Goal: Task Accomplishment & Management: Use online tool/utility

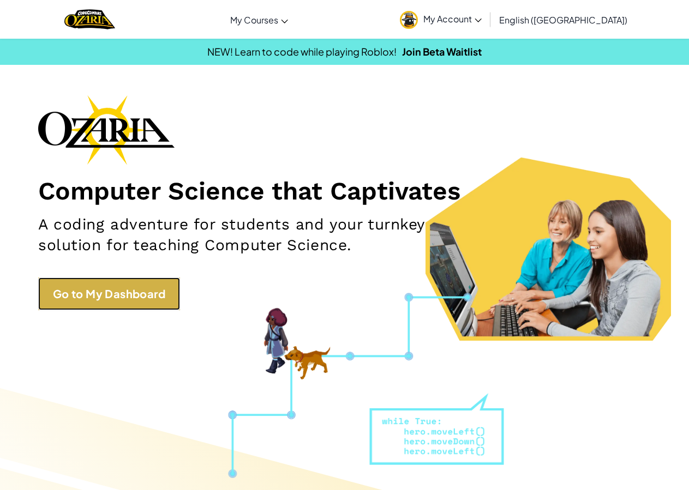
click at [81, 303] on link "Go to My Dashboard" at bounding box center [109, 293] width 142 height 33
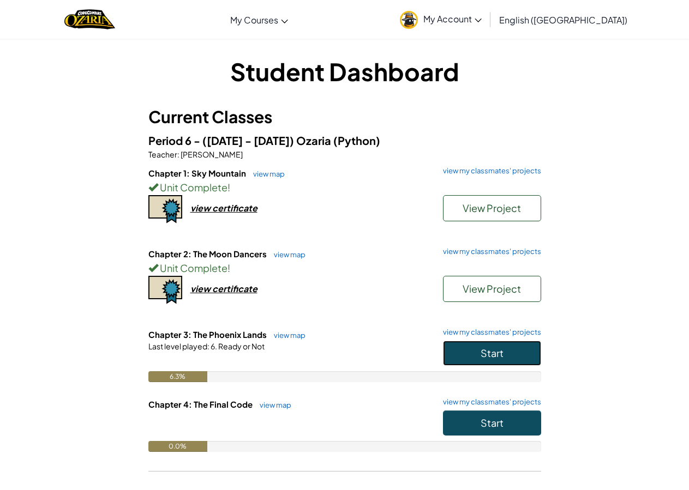
click at [528, 355] on button "Start" at bounding box center [492, 353] width 98 height 25
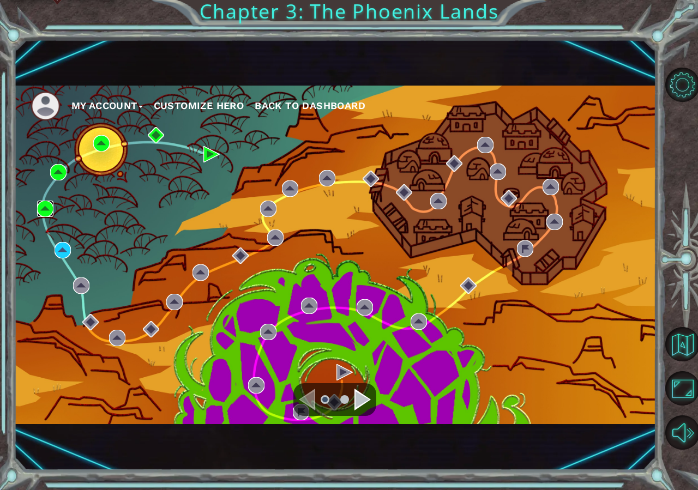
click at [43, 211] on img at bounding box center [45, 209] width 16 height 16
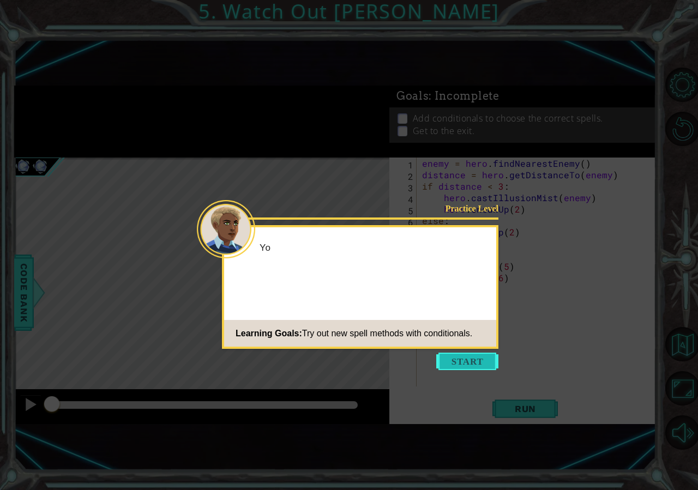
click at [490, 354] on button "Start" at bounding box center [467, 361] width 62 height 17
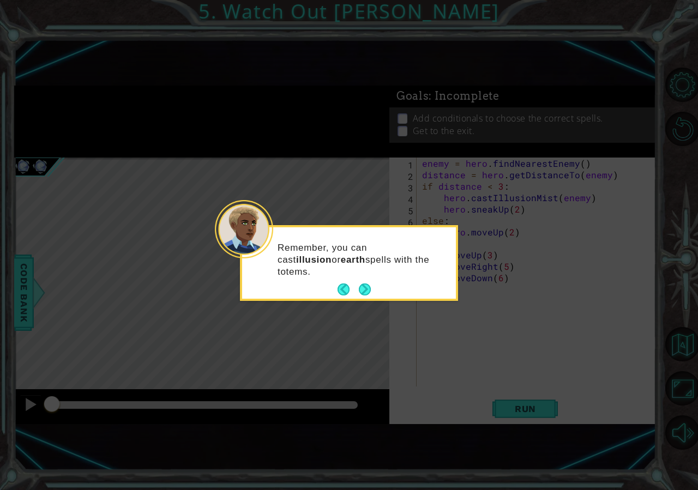
click at [373, 280] on div "Remember, you can cast illusion or earth spells with the totems." at bounding box center [349, 265] width 214 height 67
click at [367, 284] on button "Next" at bounding box center [365, 289] width 13 height 13
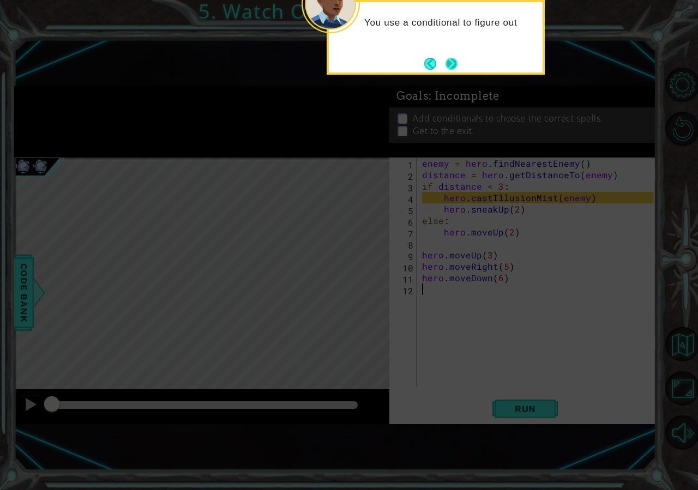
click at [445, 63] on button "Next" at bounding box center [451, 63] width 13 height 13
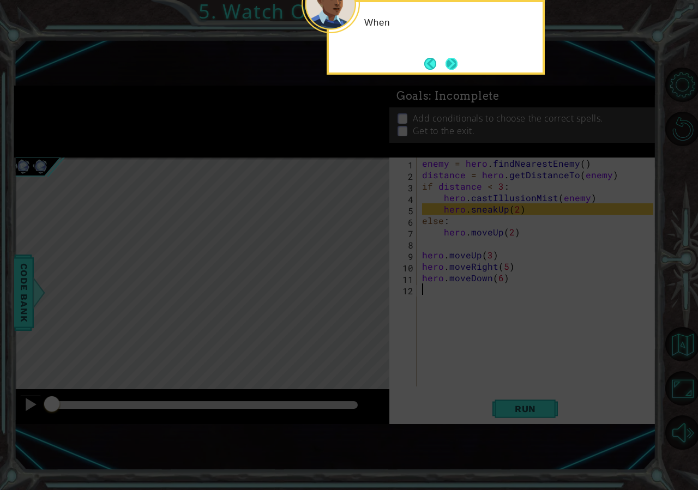
click at [450, 66] on button "Next" at bounding box center [451, 63] width 13 height 13
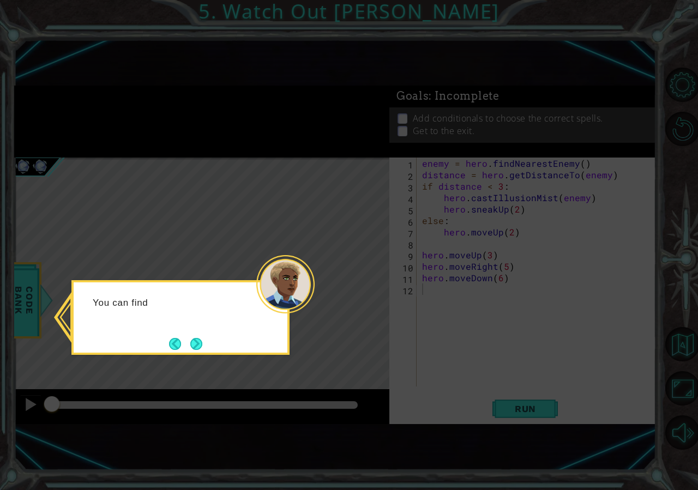
click at [318, 270] on icon at bounding box center [349, 245] width 698 height 490
drag, startPoint x: 209, startPoint y: 324, endPoint x: 207, endPoint y: 342, distance: 18.7
click at [207, 336] on div "You can find more information about the other" at bounding box center [181, 315] width 214 height 56
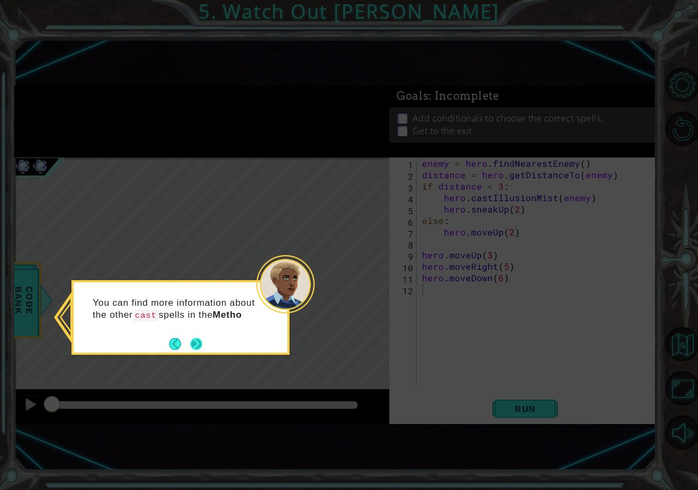
click at [198, 342] on button "Next" at bounding box center [196, 343] width 15 height 15
click at [198, 342] on div "Level Map" at bounding box center [266, 318] width 504 height 321
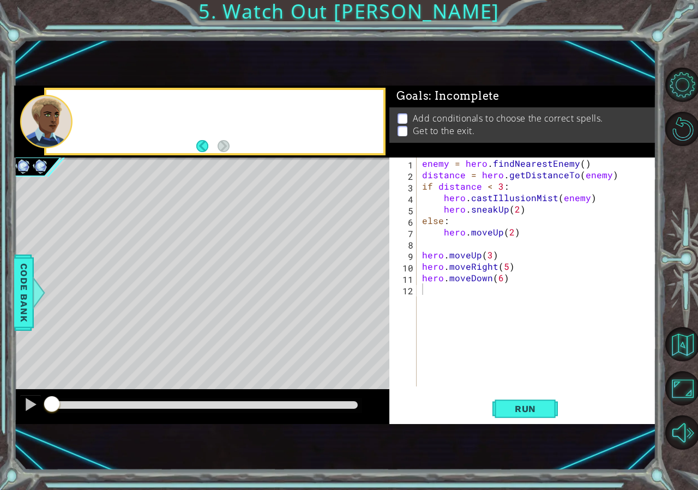
click at [198, 342] on div "Level Map" at bounding box center [266, 318] width 504 height 321
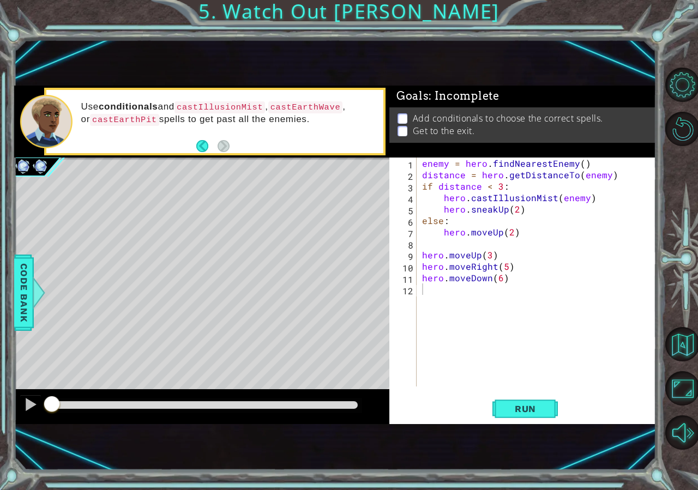
drag, startPoint x: 480, startPoint y: 247, endPoint x: 451, endPoint y: 203, distance: 52.8
click at [476, 236] on div "enemy = hero . findNearestEnemy ( ) distance = hero . getDistanceTo ( enemy ) i…" at bounding box center [539, 284] width 239 height 252
click at [428, 180] on div "enemy = hero . findNearestEnemy ( ) distance = hero . getDistanceTo ( enemy ) i…" at bounding box center [539, 284] width 239 height 252
type textarea "distance = hero.getDistanceTo(enemy)"
click at [425, 245] on div "enemy = hero . findNearestEnemy ( ) distance = hero . getDistanceTo ( enemy ) i…" at bounding box center [539, 284] width 239 height 252
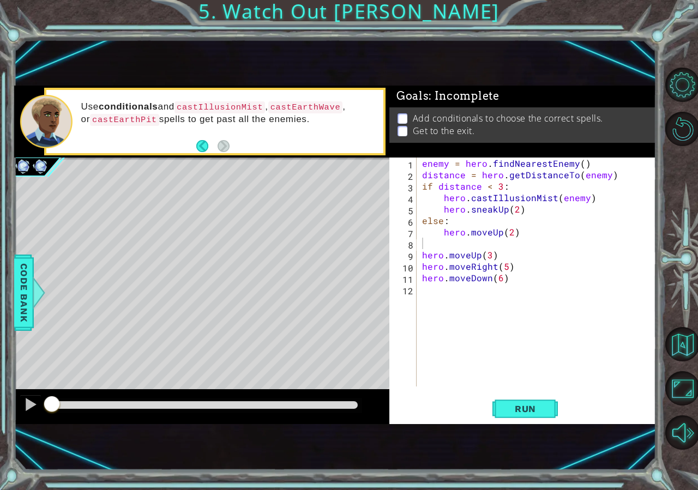
click at [524, 269] on div "enemy = hero . findNearestEnemy ( ) distance = hero . getDistanceTo ( enemy ) i…" at bounding box center [539, 284] width 239 height 252
type textarea "hero.moveRight(5)"
click at [26, 110] on div at bounding box center [46, 121] width 52 height 53
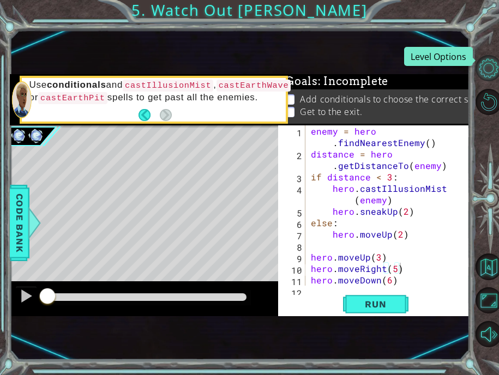
click at [478, 61] on button "Level Options" at bounding box center [488, 68] width 26 height 26
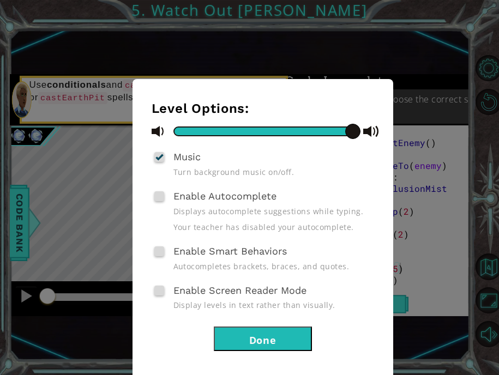
click at [466, 15] on div "Level Options: Music Turn background music on/off. Enable Autocomplete Displays…" at bounding box center [249, 187] width 499 height 375
